Goal: Task Accomplishment & Management: Use online tool/utility

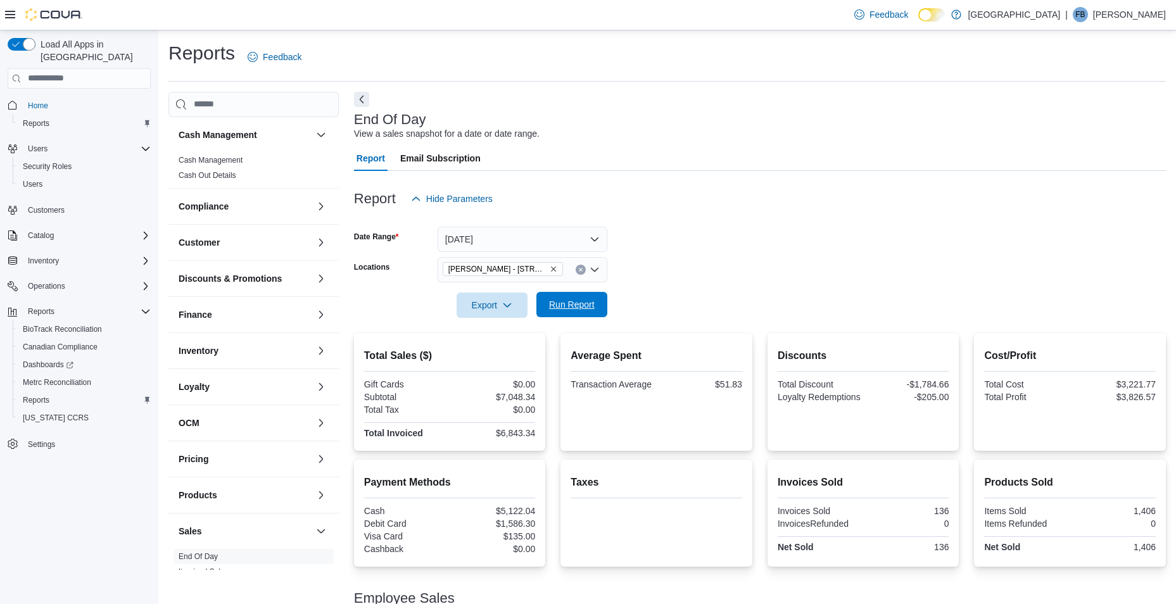
click at [591, 309] on span "Run Report" at bounding box center [572, 304] width 46 height 13
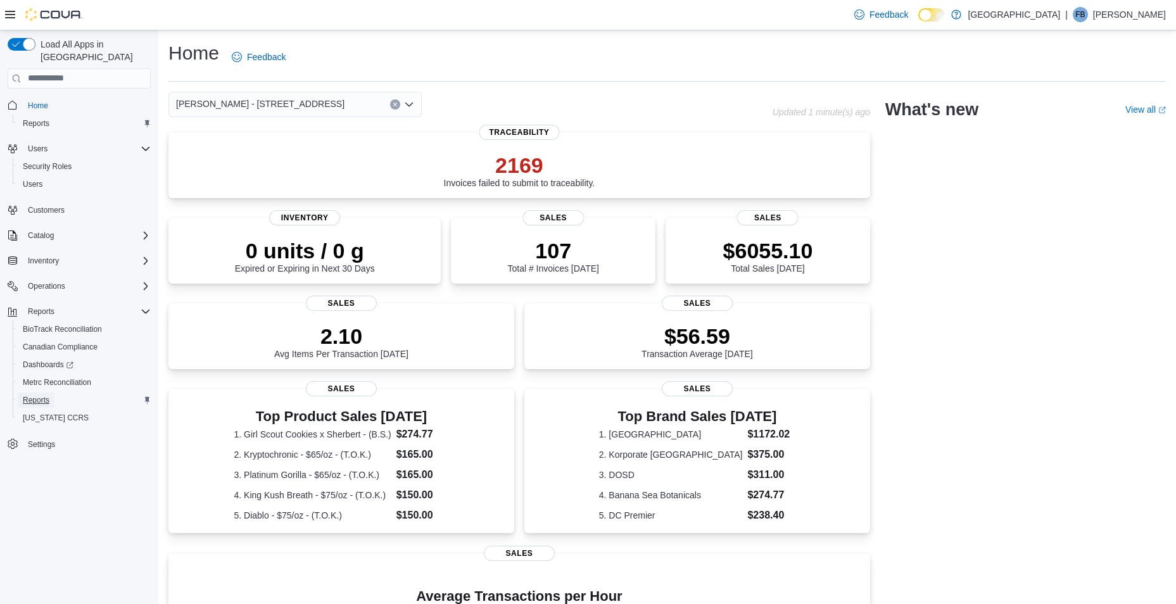
click at [32, 395] on span "Reports" at bounding box center [36, 400] width 27 height 10
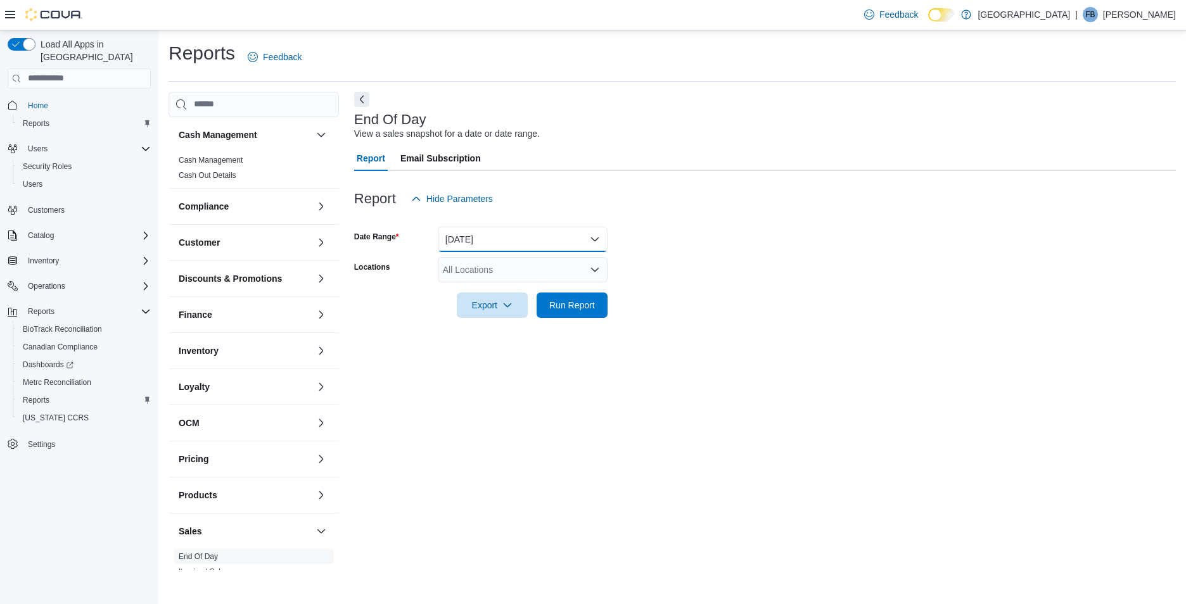
click at [484, 233] on button "[DATE]" at bounding box center [523, 239] width 170 height 25
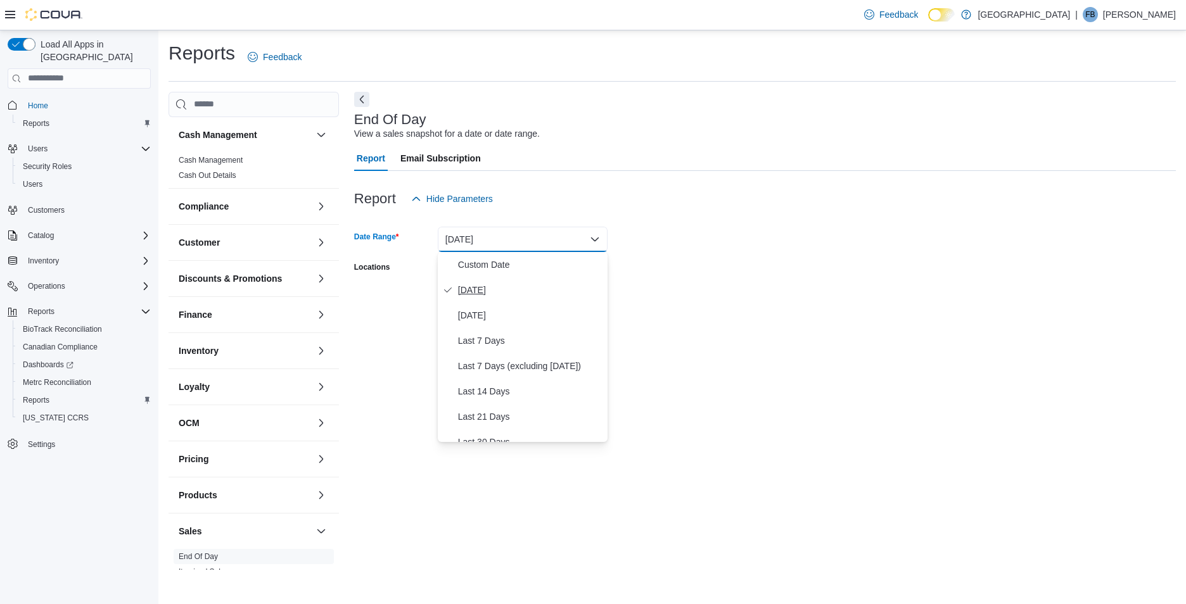
click at [491, 293] on span "[DATE]" at bounding box center [530, 290] width 144 height 15
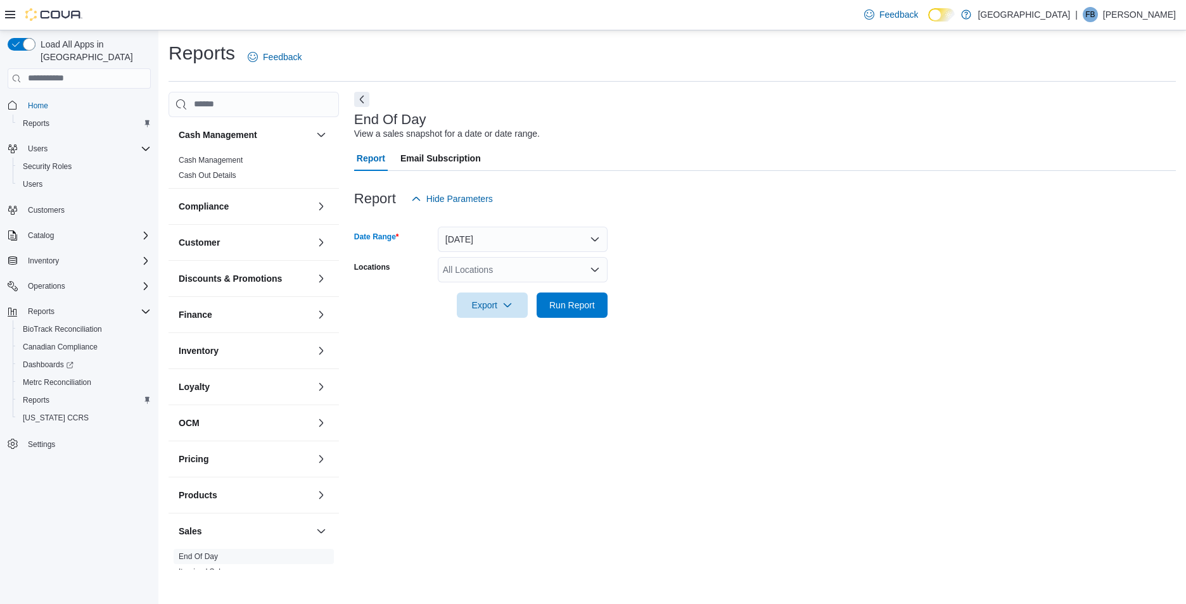
click at [491, 272] on div "All Locations" at bounding box center [523, 269] width 170 height 25
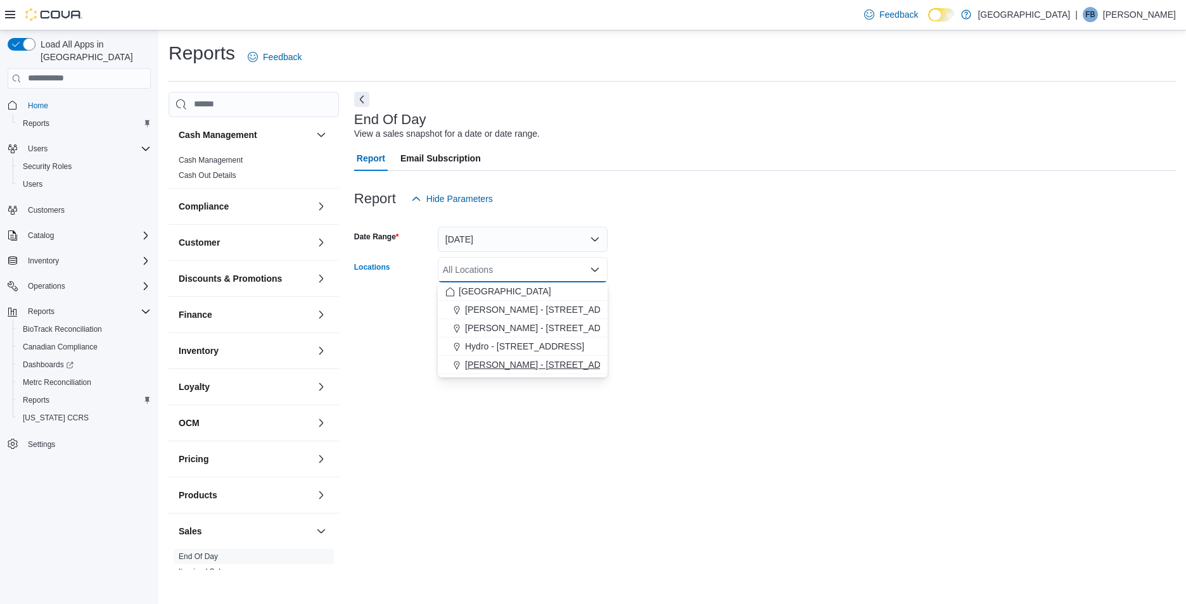
click at [499, 368] on span "[PERSON_NAME] - [STREET_ADDRESS]" at bounding box center [549, 365] width 169 height 13
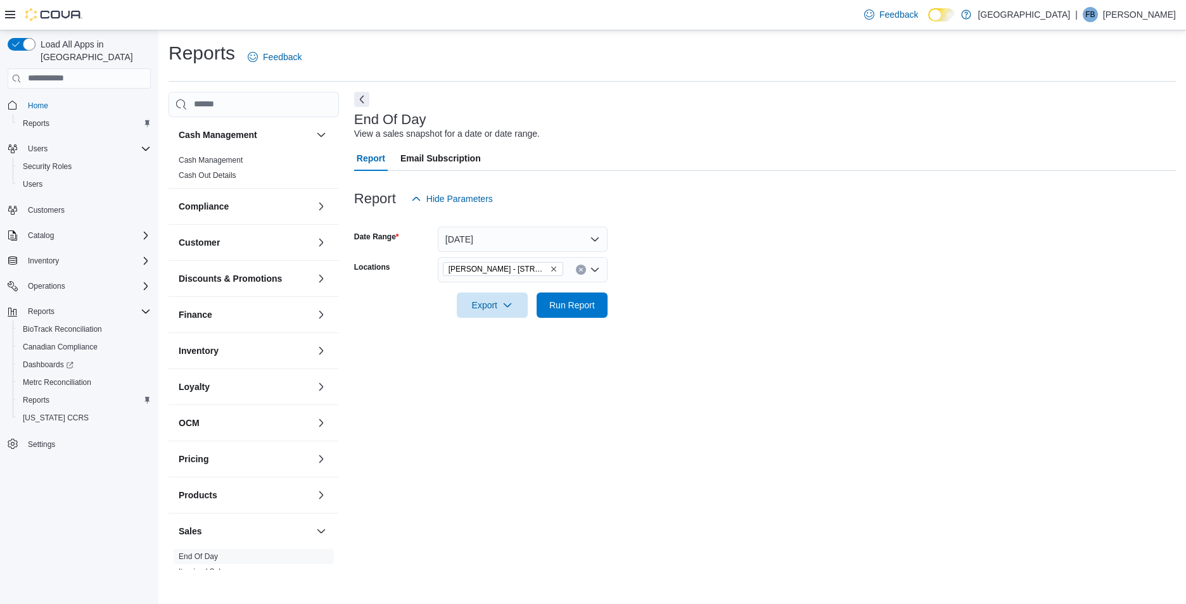
click at [687, 284] on div at bounding box center [765, 288] width 822 height 10
click at [590, 306] on span "Run Report" at bounding box center [572, 304] width 46 height 13
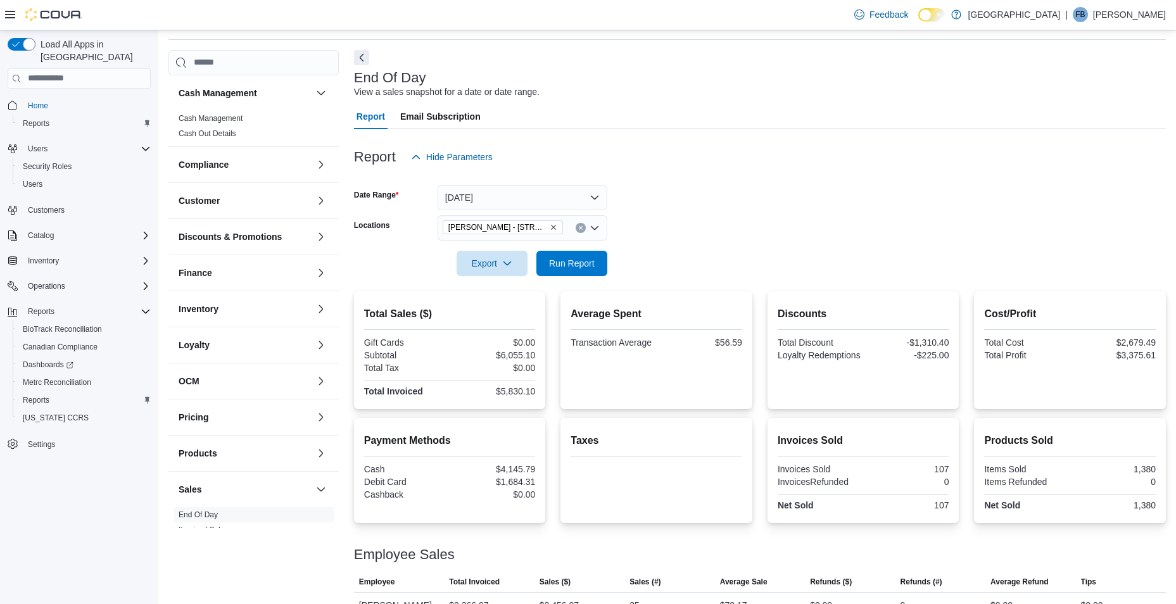
scroll to position [63, 0]
